Goal: Information Seeking & Learning: Learn about a topic

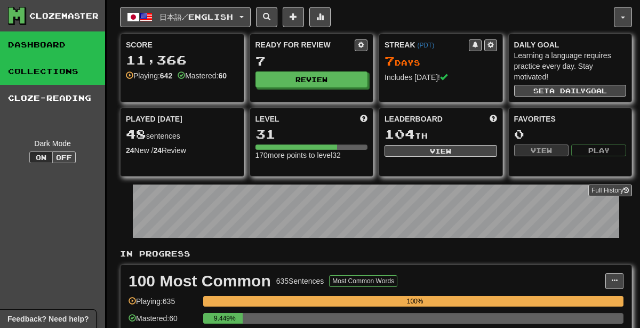
click at [61, 71] on link "Collections" at bounding box center [52, 71] width 105 height 27
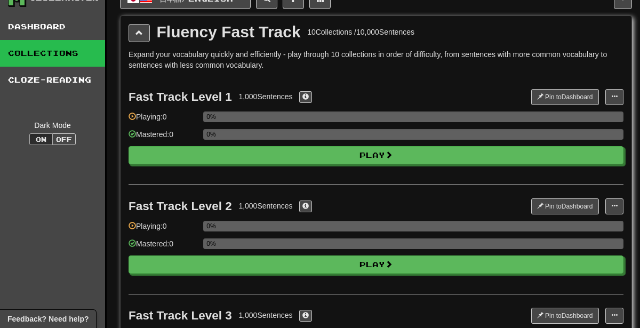
scroll to position [19, 0]
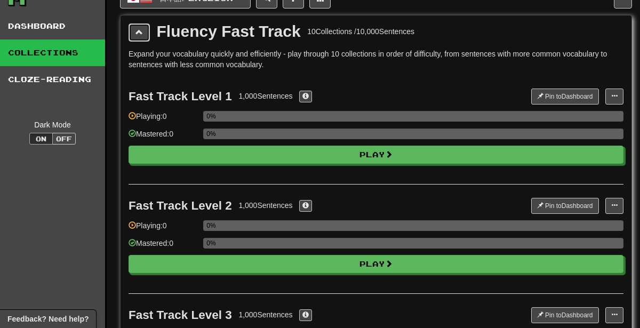
click at [140, 26] on button at bounding box center [139, 32] width 21 height 18
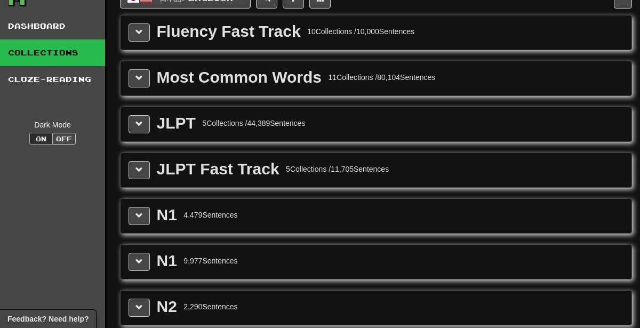
click at [153, 71] on div "Most Common Words 11 Collections / 80,104 Sentences" at bounding box center [376, 78] width 495 height 18
click at [152, 72] on div "Most Common Words 11 Collections / 80,104 Sentences" at bounding box center [376, 78] width 495 height 18
click at [137, 77] on span at bounding box center [139, 77] width 7 height 7
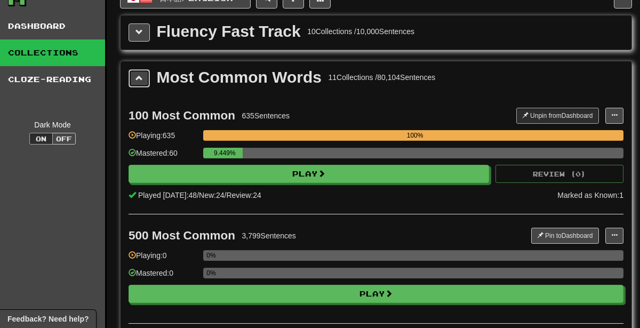
scroll to position [36, 0]
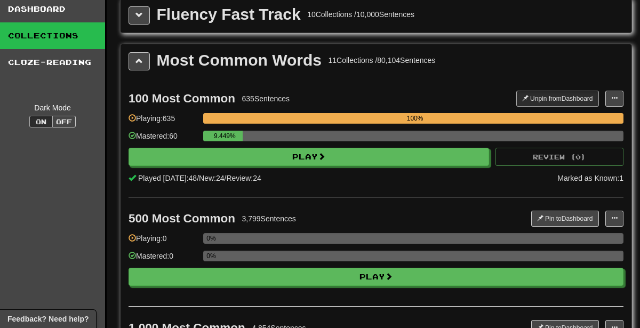
click at [356, 260] on div "0%" at bounding box center [413, 260] width 420 height 18
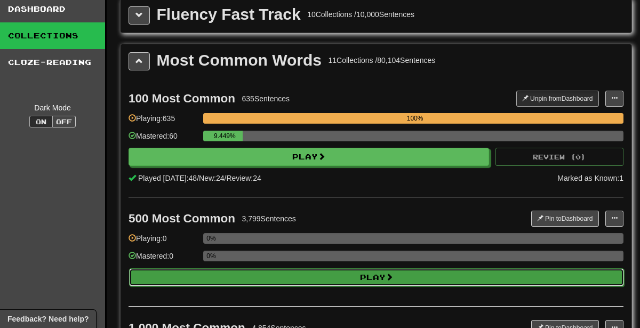
click at [357, 268] on button "Play" at bounding box center [376, 277] width 495 height 18
select select "********"
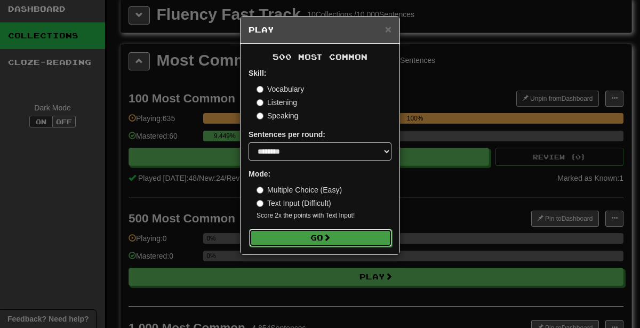
click at [347, 244] on button "Go" at bounding box center [320, 238] width 143 height 18
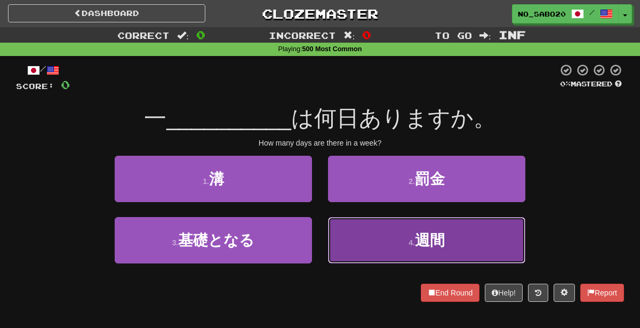
click at [400, 240] on button "4 . 週間" at bounding box center [426, 240] width 197 height 46
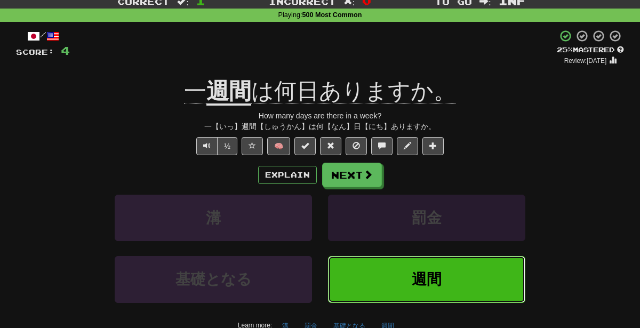
scroll to position [37, 0]
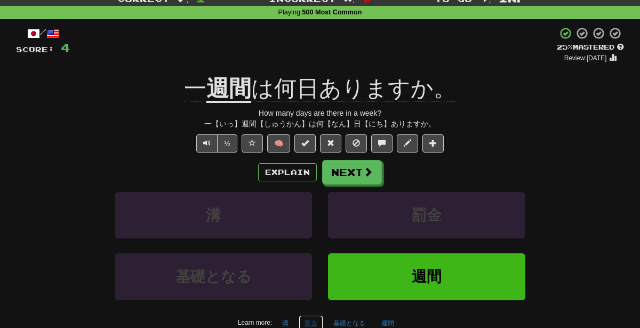
click at [314, 323] on button "罰金" at bounding box center [311, 323] width 25 height 16
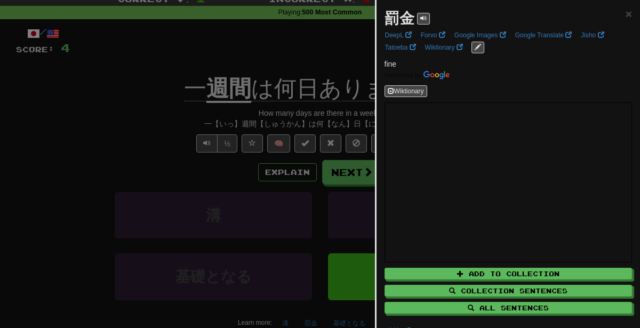
click at [33, 200] on div at bounding box center [320, 164] width 640 height 328
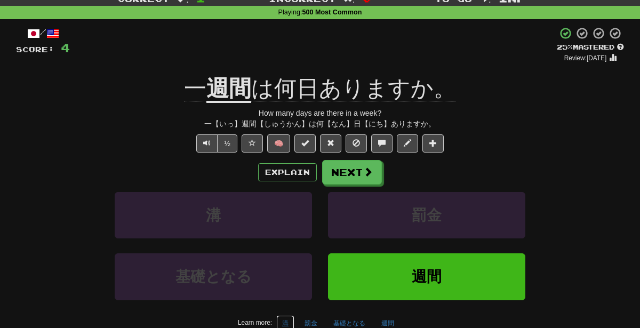
click at [287, 317] on button "溝" at bounding box center [285, 323] width 18 height 16
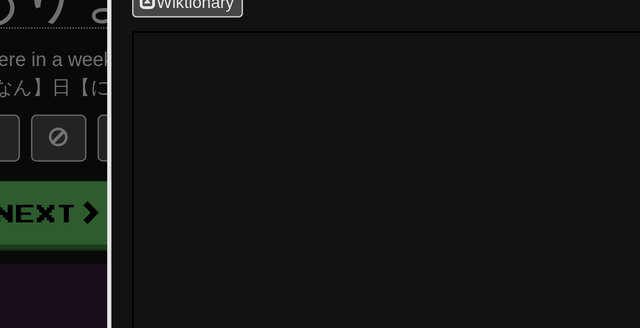
scroll to position [40, 0]
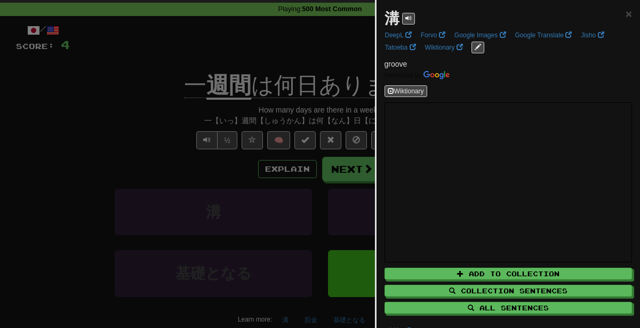
click at [344, 120] on div at bounding box center [320, 164] width 640 height 328
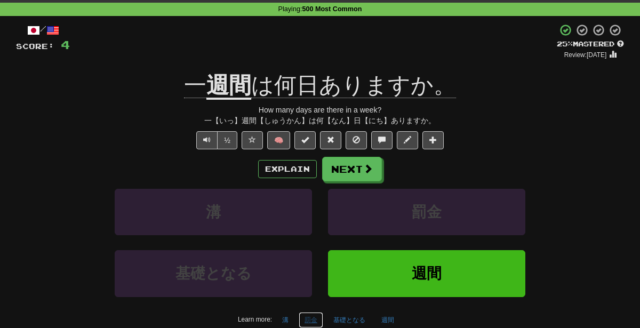
click at [308, 318] on button "罰金" at bounding box center [311, 320] width 25 height 16
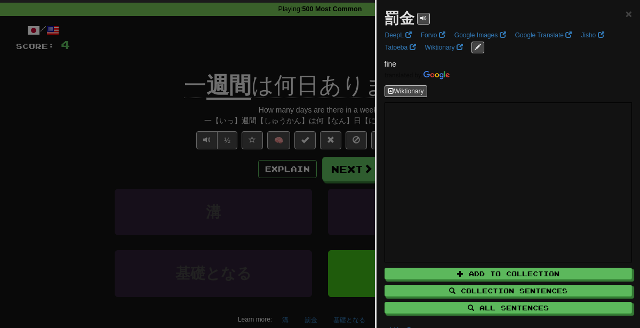
click at [228, 218] on div at bounding box center [320, 164] width 640 height 328
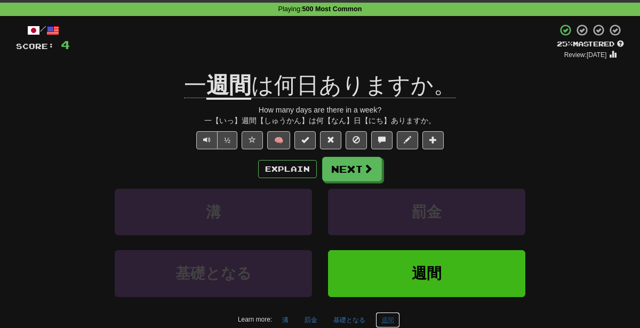
click at [385, 317] on button "週間" at bounding box center [388, 320] width 25 height 16
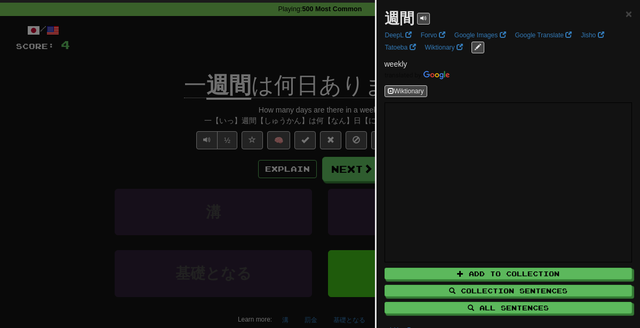
click at [298, 236] on div at bounding box center [320, 164] width 640 height 328
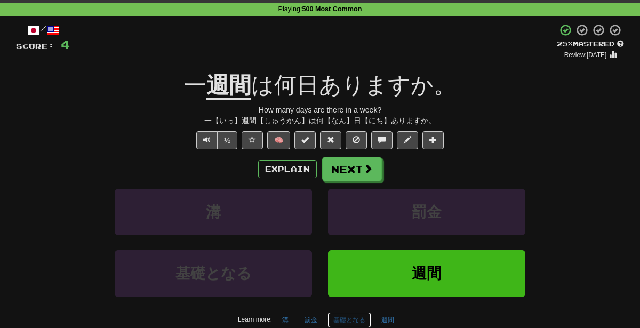
click at [354, 319] on button "基礎となる" at bounding box center [350, 320] width 44 height 16
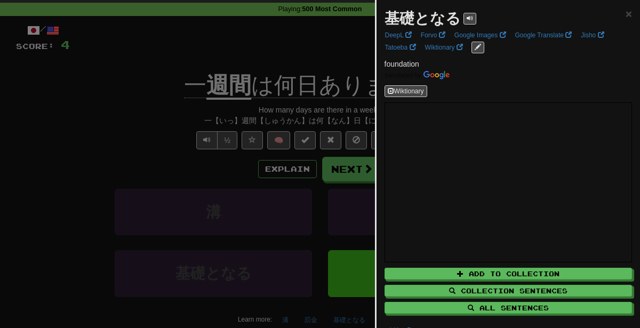
click at [262, 153] on div at bounding box center [320, 164] width 640 height 328
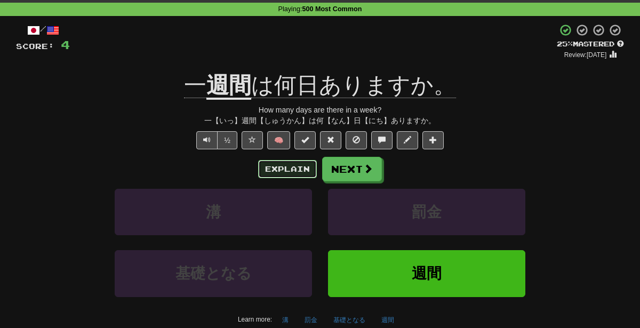
click at [286, 165] on button "Explain" at bounding box center [287, 169] width 59 height 18
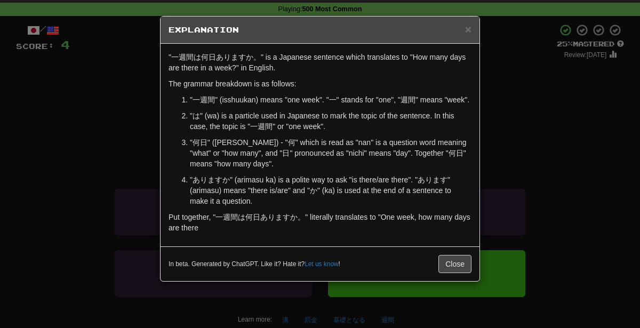
click at [553, 177] on div "× Explanation "一週間は何日ありますか。" is a Japanese sentence which translates to "How ma…" at bounding box center [320, 164] width 640 height 328
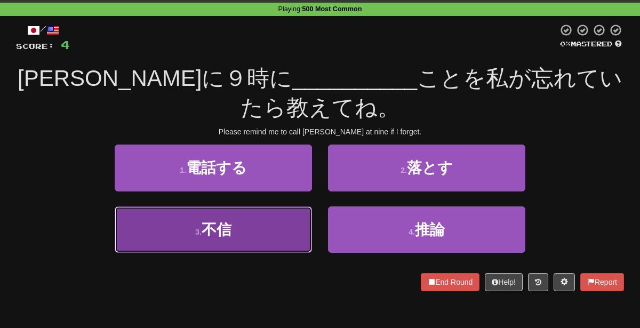
click at [307, 226] on button "3 . 不信" at bounding box center [213, 229] width 197 height 46
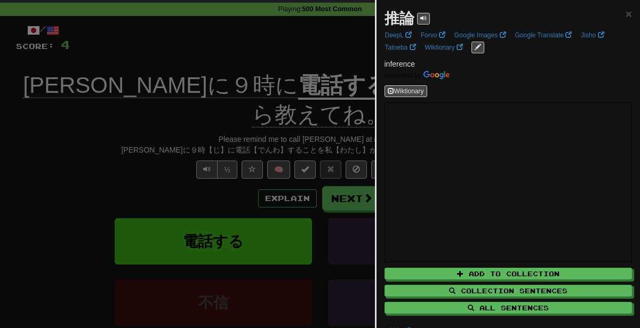
scroll to position [39, 0]
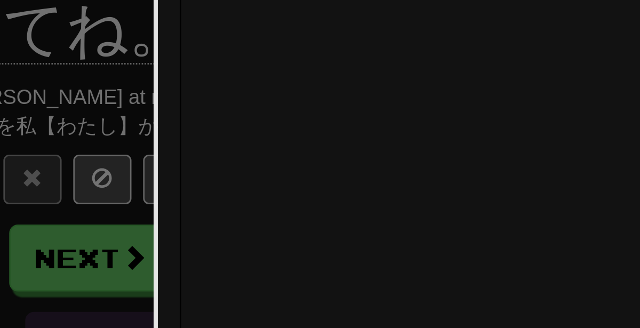
click at [328, 177] on div at bounding box center [320, 164] width 640 height 328
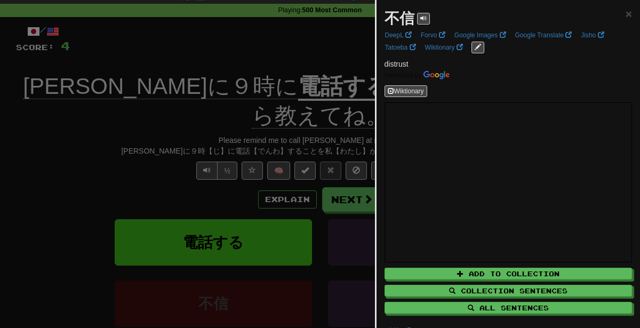
click at [238, 165] on div at bounding box center [320, 164] width 640 height 328
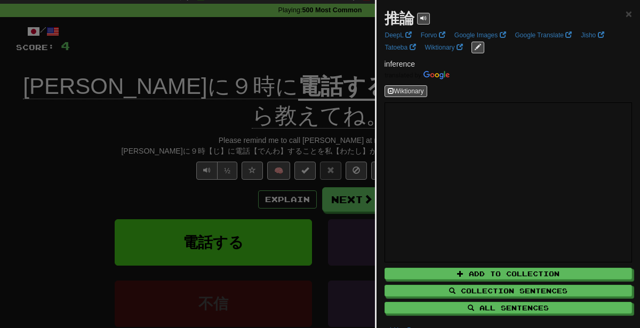
click at [311, 195] on div at bounding box center [320, 164] width 640 height 328
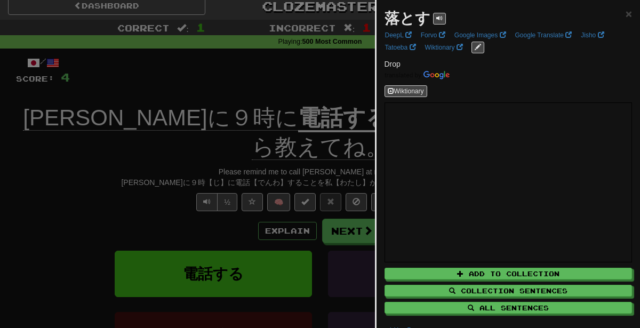
scroll to position [0, 0]
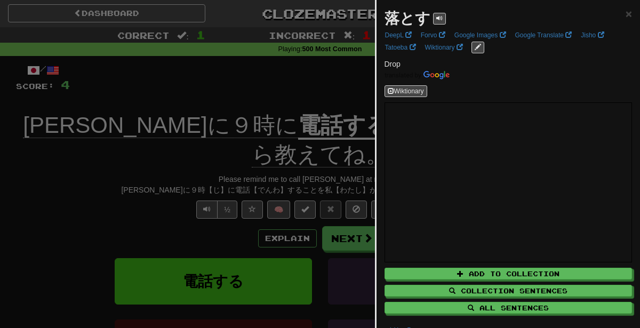
click at [278, 161] on div at bounding box center [320, 164] width 640 height 328
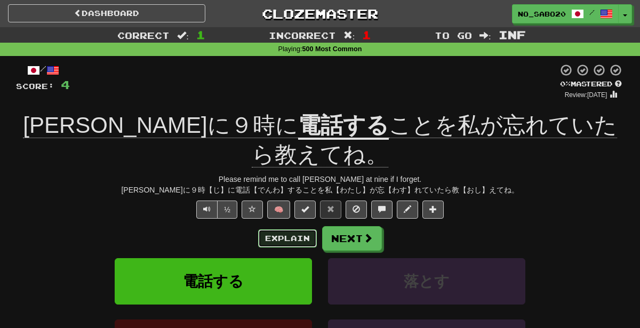
click at [291, 229] on button "Explain" at bounding box center [287, 238] width 59 height 18
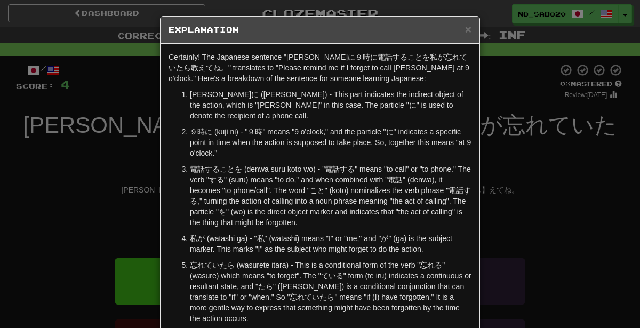
click at [545, 224] on div "× Explanation Certainly! The Japanese sentence "[PERSON_NAME]に９時に電話することを私が忘れていた…" at bounding box center [320, 164] width 640 height 328
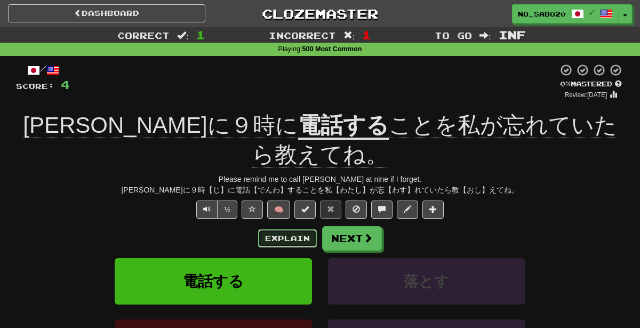
click at [292, 229] on button "Explain" at bounding box center [287, 238] width 59 height 18
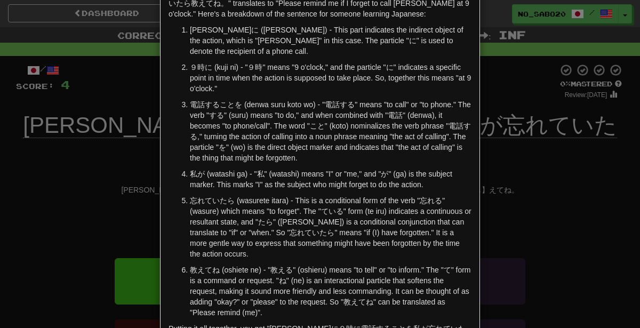
scroll to position [73, 0]
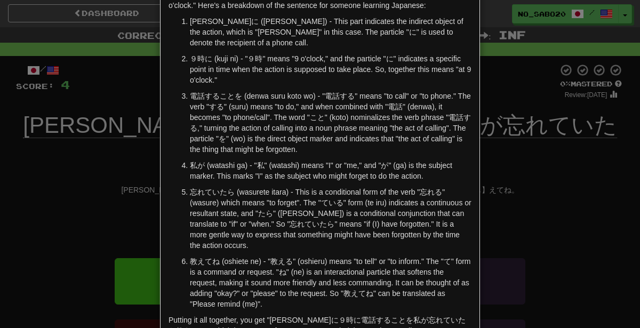
click at [494, 259] on div "× Explanation Certainly! The Japanese sentence "[PERSON_NAME]に９時に電話することを私が忘れていた…" at bounding box center [320, 164] width 640 height 328
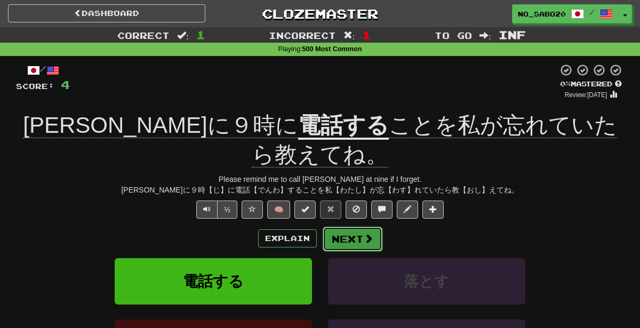
click at [331, 227] on button "Next" at bounding box center [353, 239] width 60 height 25
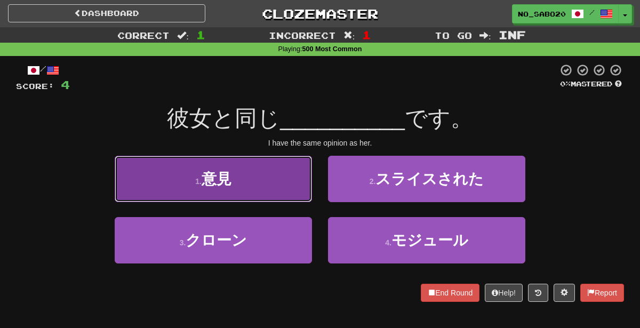
click at [266, 178] on button "1 . 意見" at bounding box center [213, 179] width 197 height 46
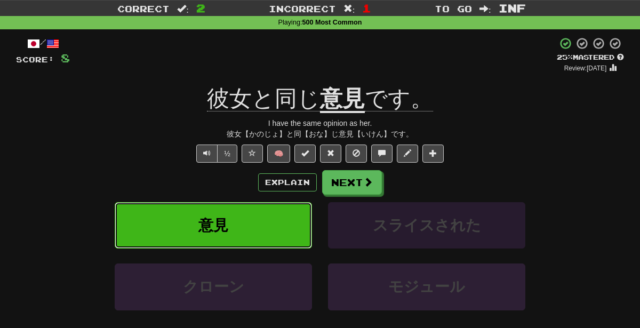
scroll to position [42, 0]
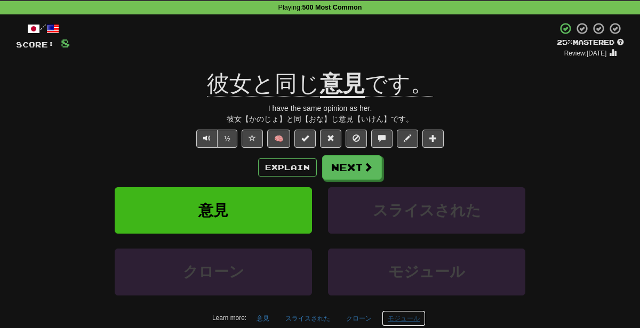
click at [405, 313] on button "モジュール" at bounding box center [404, 319] width 44 height 16
